Goal: Transaction & Acquisition: Download file/media

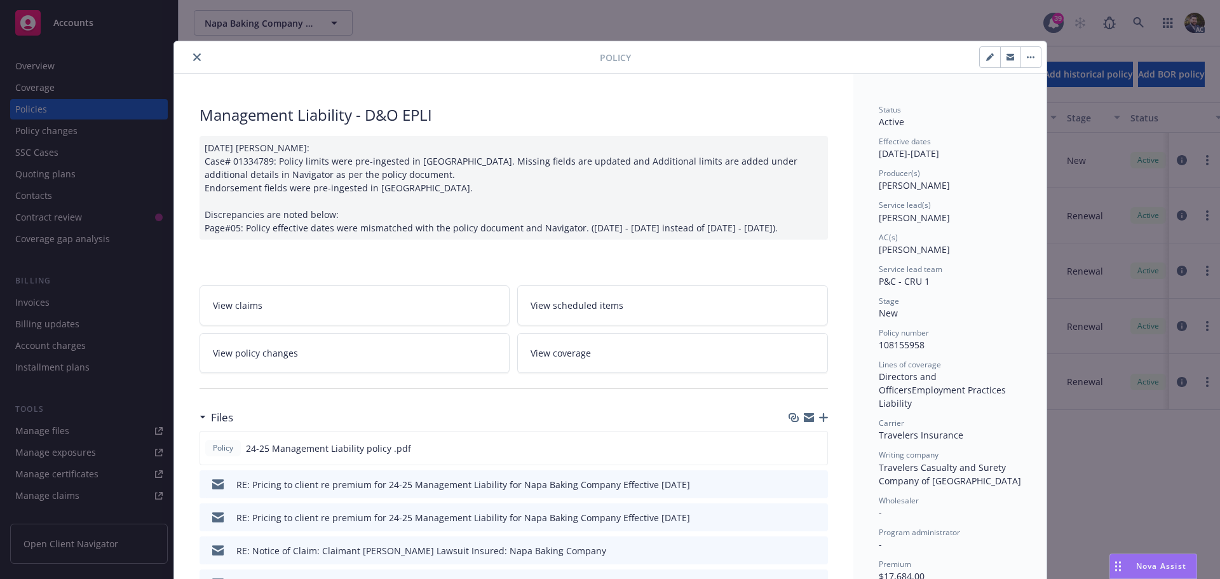
click at [194, 58] on icon "close" at bounding box center [197, 57] width 8 height 8
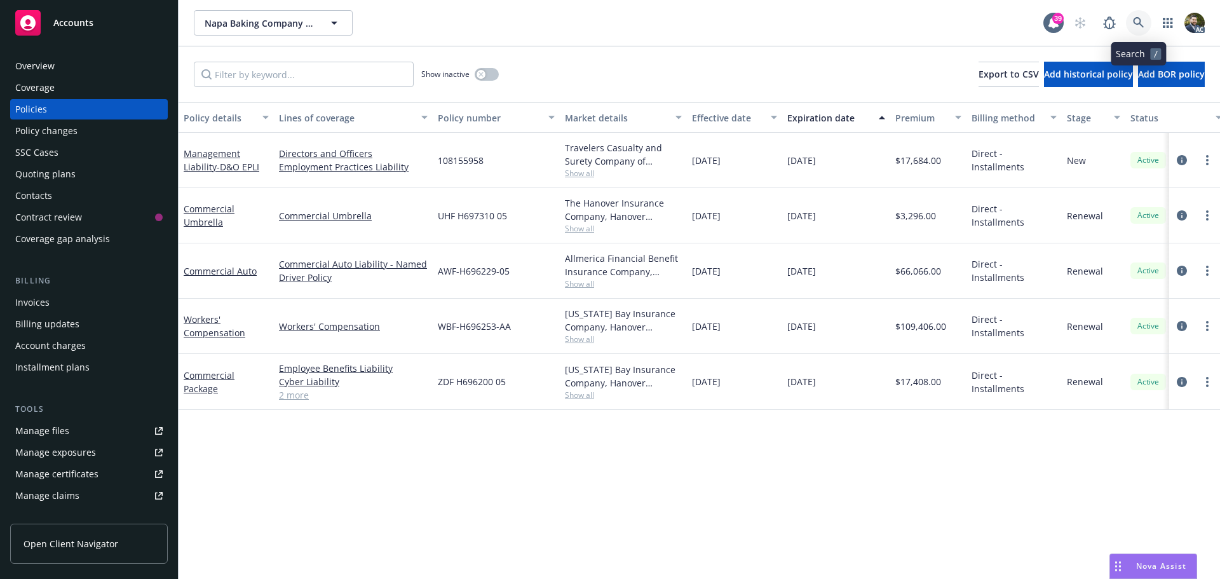
click at [1140, 19] on icon at bounding box center [1138, 22] width 11 height 11
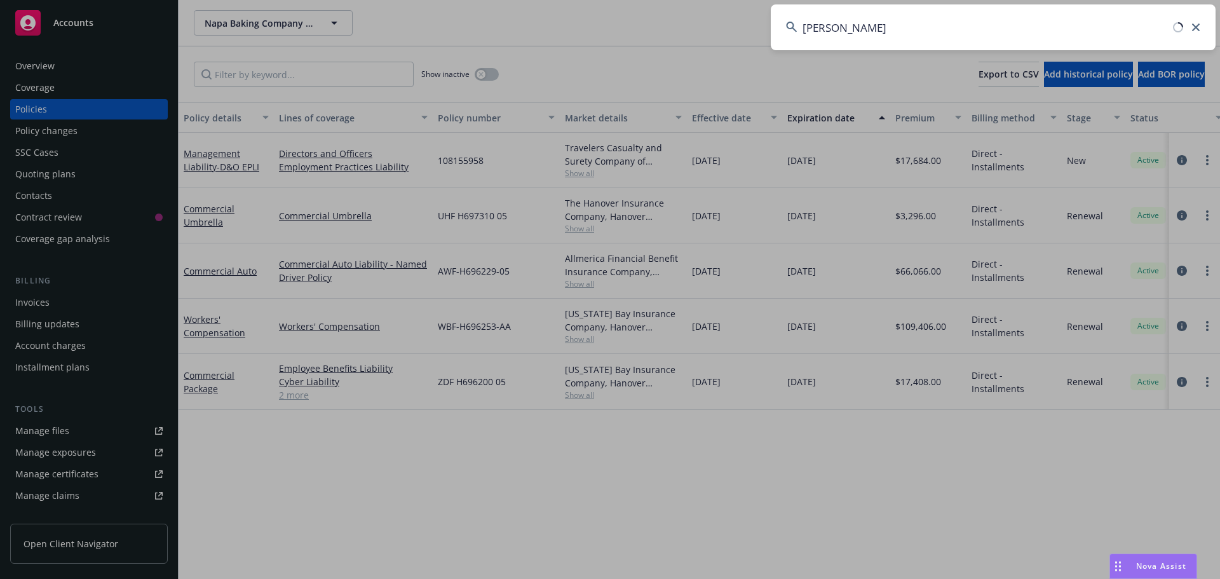
type input "[PERSON_NAME]"
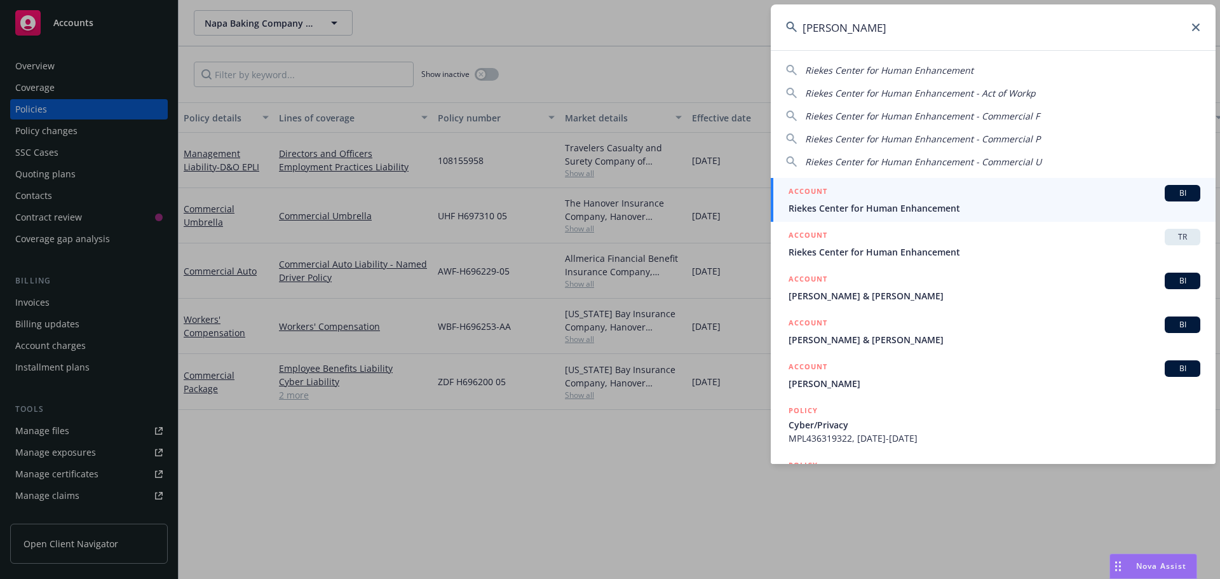
click at [983, 205] on span "Riekes Center for Human Enhancement" at bounding box center [994, 207] width 412 height 13
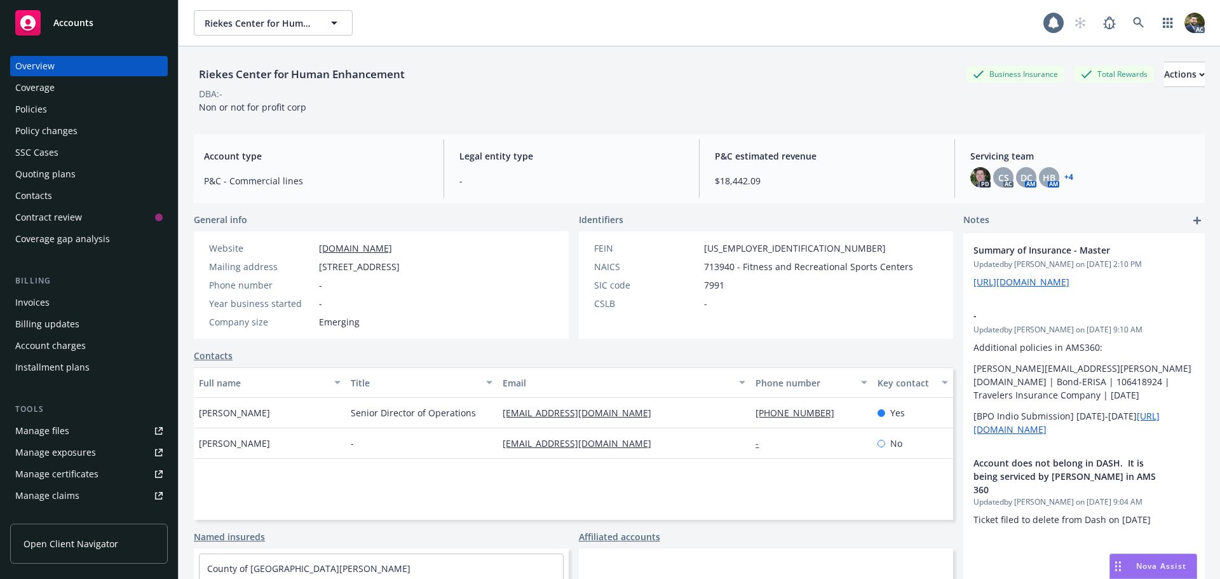
click at [114, 111] on div "Policies" at bounding box center [88, 109] width 147 height 20
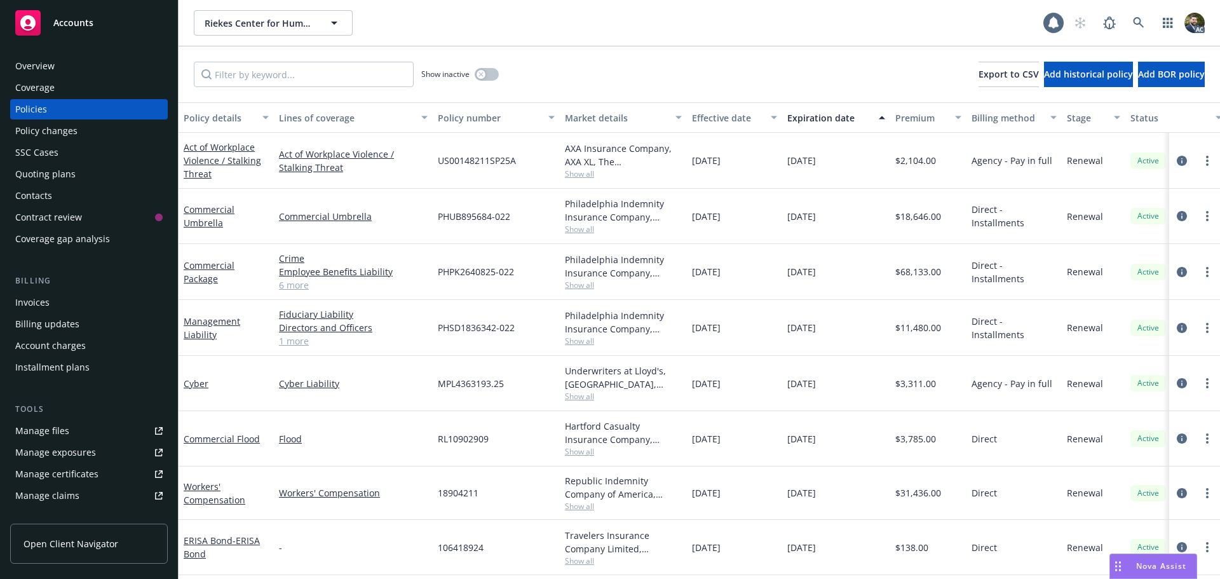
click at [207, 121] on div "Policy details" at bounding box center [219, 117] width 71 height 13
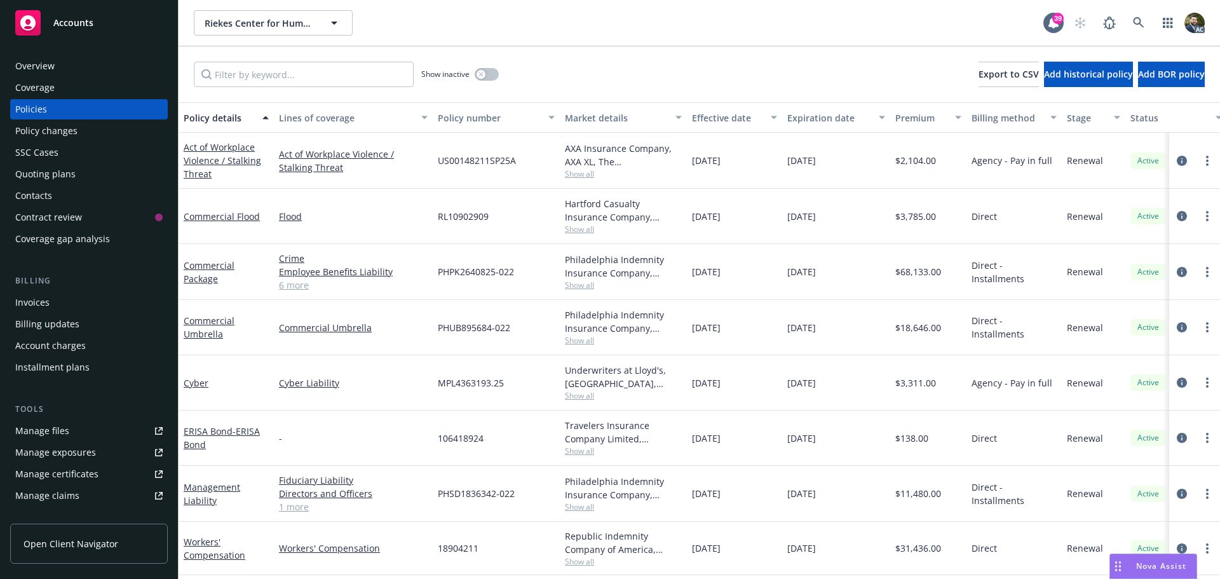
scroll to position [6, 0]
drag, startPoint x: 297, startPoint y: 502, endPoint x: 559, endPoint y: 525, distance: 262.7
click at [299, 502] on link "1 more" at bounding box center [353, 506] width 149 height 13
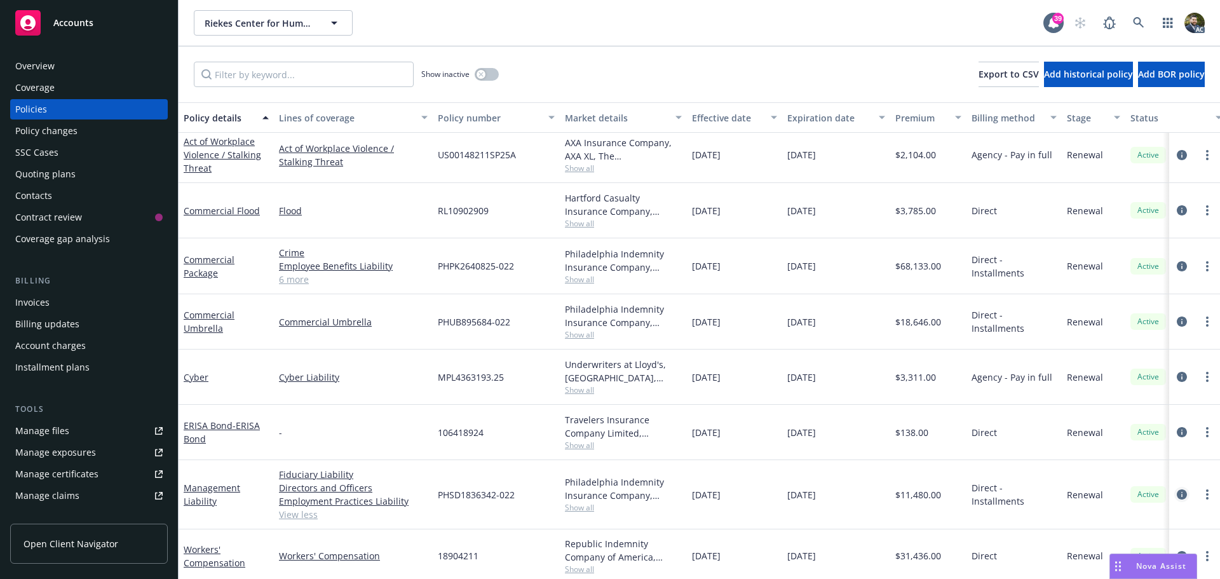
click at [1176, 492] on icon "circleInformation" at bounding box center [1181, 494] width 10 height 10
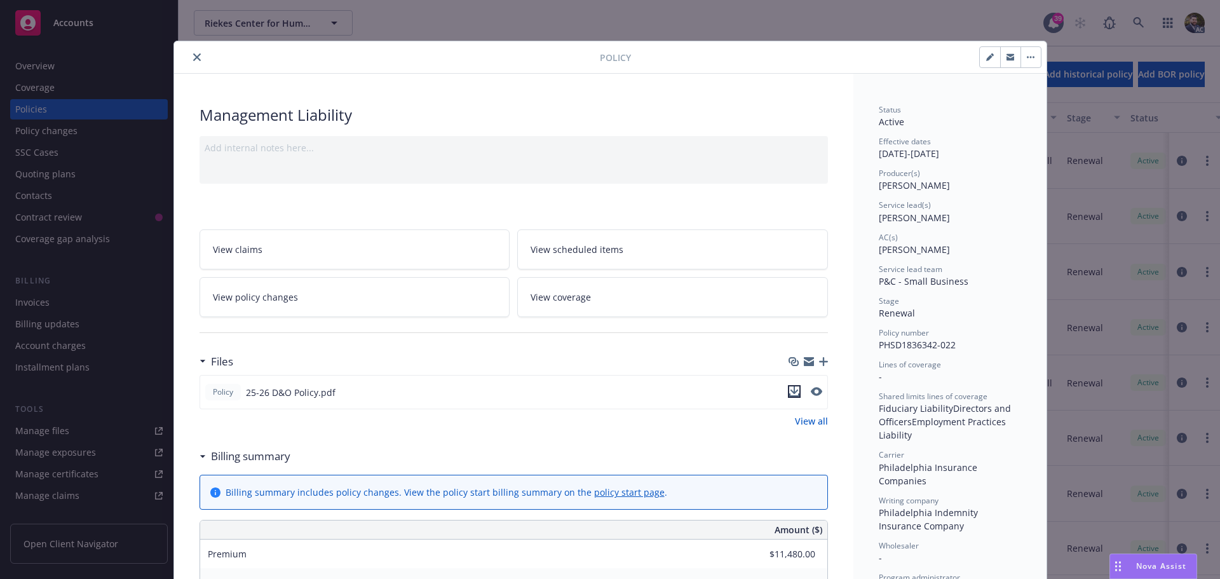
click at [790, 391] on icon "download file" at bounding box center [794, 390] width 8 height 8
